Goal: Use online tool/utility: Utilize a website feature to perform a specific function

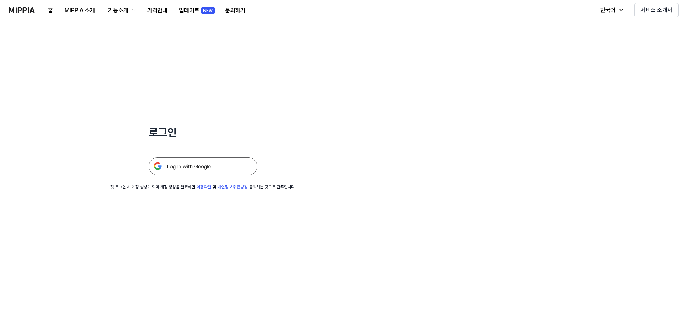
click at [177, 160] on img at bounding box center [203, 166] width 109 height 18
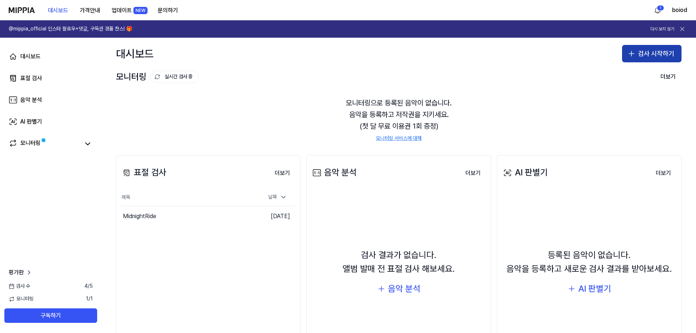
click at [649, 53] on button "검사 시작하기" at bounding box center [651, 53] width 59 height 17
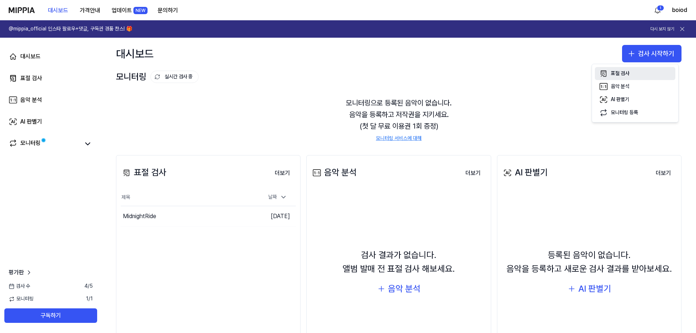
click at [624, 71] on div "표절 검사" at bounding box center [620, 73] width 18 height 7
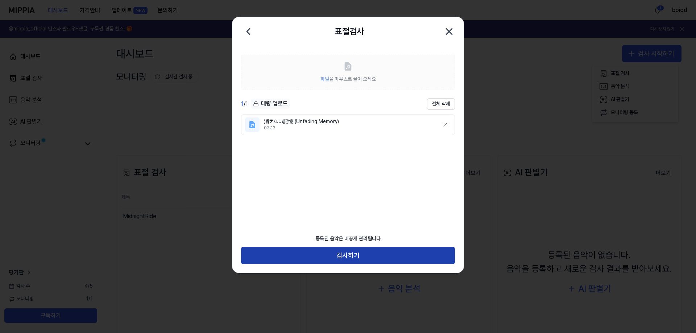
click at [378, 256] on button "검사하기" at bounding box center [348, 255] width 214 height 17
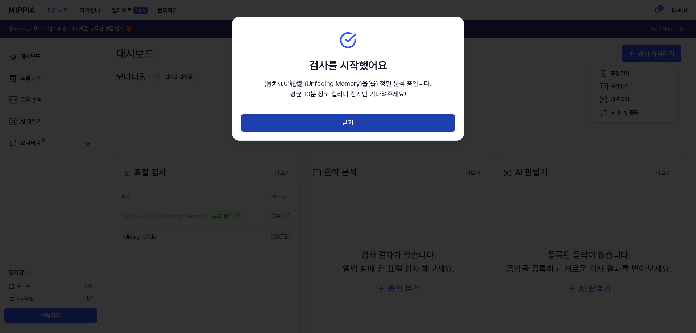
click at [393, 130] on button "닫기" at bounding box center [348, 122] width 214 height 17
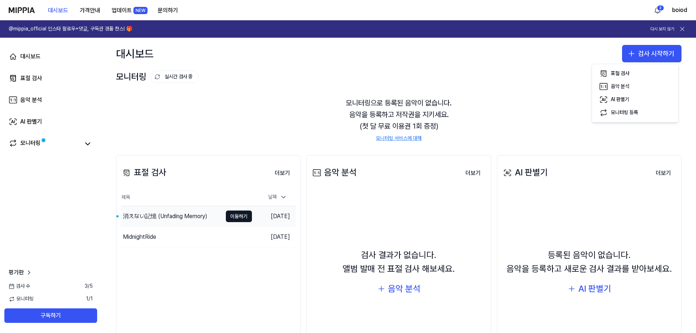
click at [193, 217] on div "消えない記憶 (Unfading Memory)" at bounding box center [165, 216] width 84 height 9
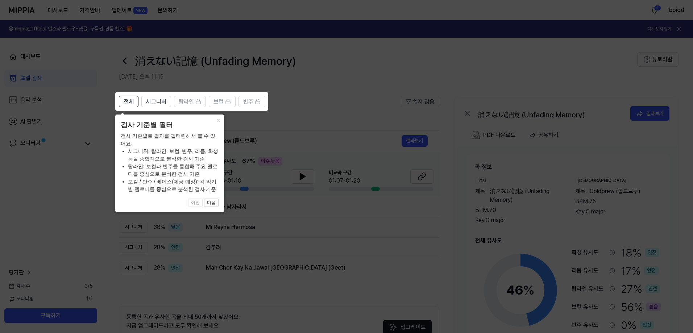
click at [349, 79] on icon at bounding box center [348, 166] width 696 height 333
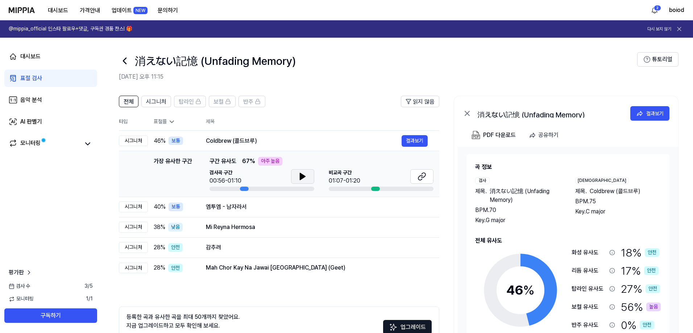
click at [307, 177] on button at bounding box center [302, 176] width 23 height 14
click at [419, 176] on icon at bounding box center [422, 176] width 9 height 9
click at [272, 203] on div "엠투엠 - 남자라서" at bounding box center [304, 207] width 196 height 9
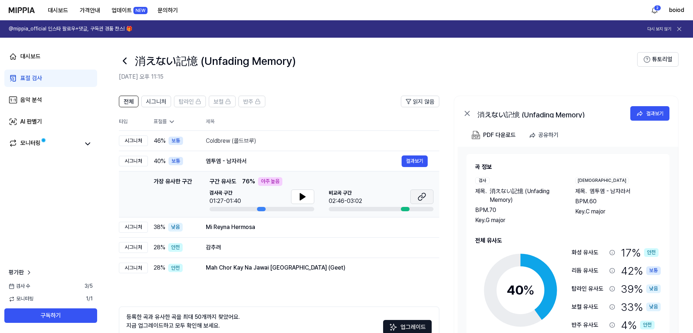
click at [422, 194] on icon at bounding box center [422, 196] width 9 height 9
click at [304, 192] on button at bounding box center [302, 197] width 23 height 14
click at [160, 125] on th "표절률" at bounding box center [171, 122] width 46 height 18
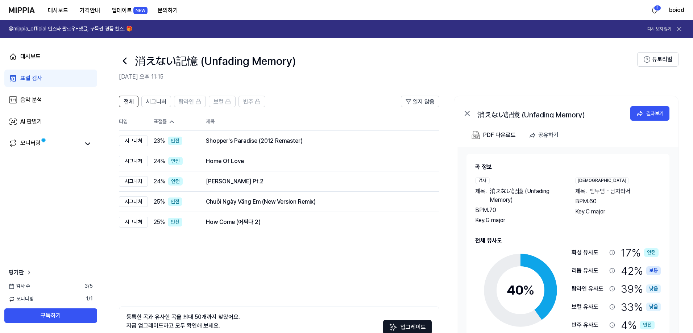
click at [160, 125] on div "표절률" at bounding box center [174, 121] width 41 height 7
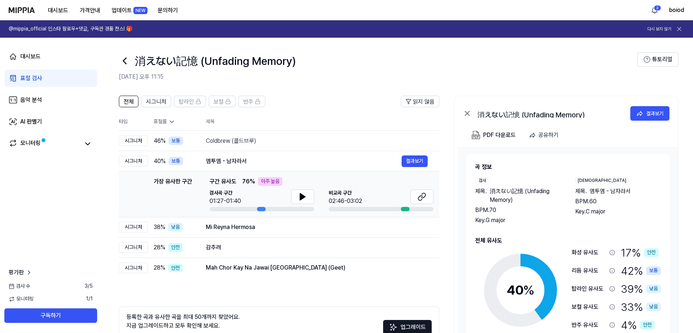
click at [164, 122] on div "표절률" at bounding box center [174, 121] width 41 height 7
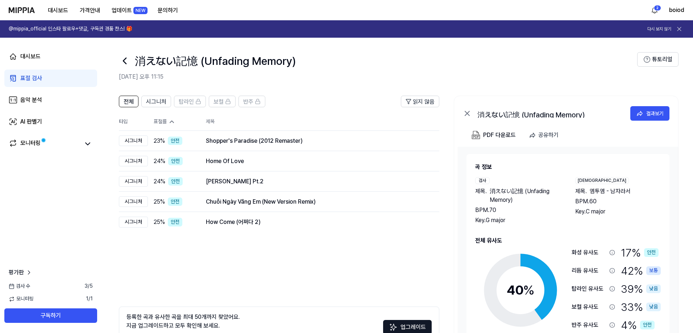
click at [166, 121] on div "표절률" at bounding box center [174, 121] width 41 height 7
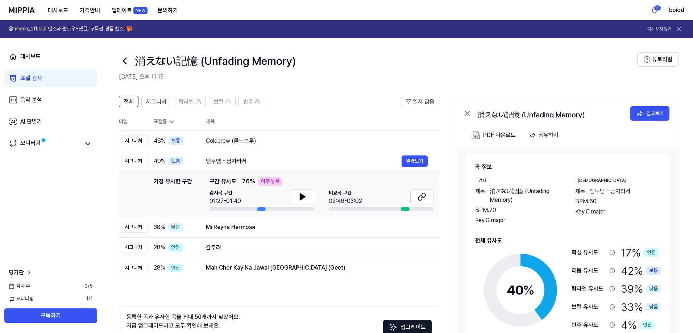
click at [159, 183] on div "가장 유사한 구간" at bounding box center [173, 194] width 38 height 34
click at [159, 144] on span "46 %" at bounding box center [160, 141] width 12 height 9
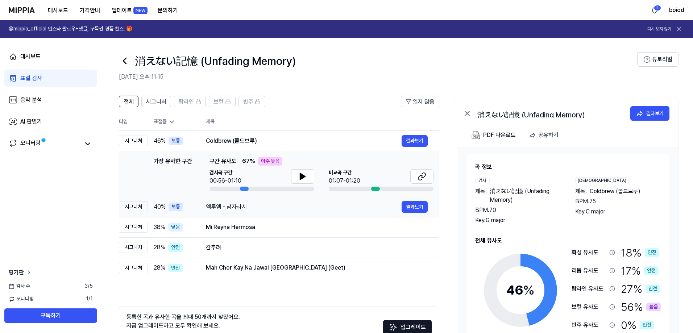
click at [195, 209] on td "엠투엠 - 남자라서 결과보기" at bounding box center [316, 207] width 245 height 20
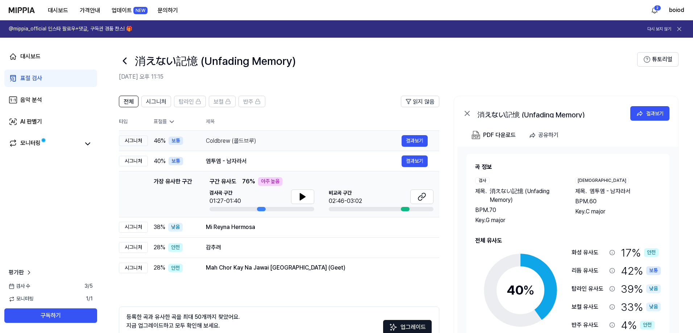
click at [220, 139] on div "Coldbrew (콜드브루)" at bounding box center [304, 141] width 196 height 9
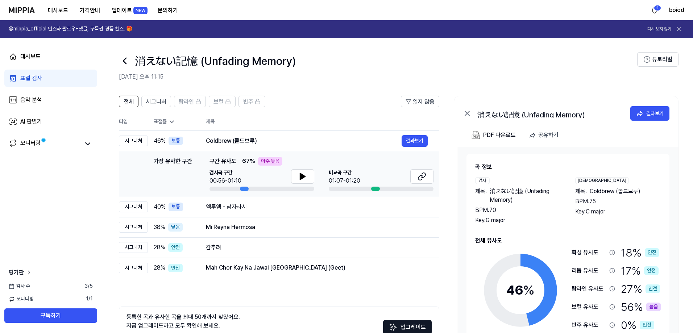
click at [208, 151] on td "가장 유사한 구간 가장 유사한 구간 구간 유사도 67 % 아주 높음 검사곡 구간 00:56-01:10 [GEOGRAPHIC_DATA] 구간 0…" at bounding box center [279, 174] width 320 height 46
click at [206, 204] on div "엠투엠 - 남자라서" at bounding box center [304, 207] width 196 height 9
